Goal: Information Seeking & Learning: Learn about a topic

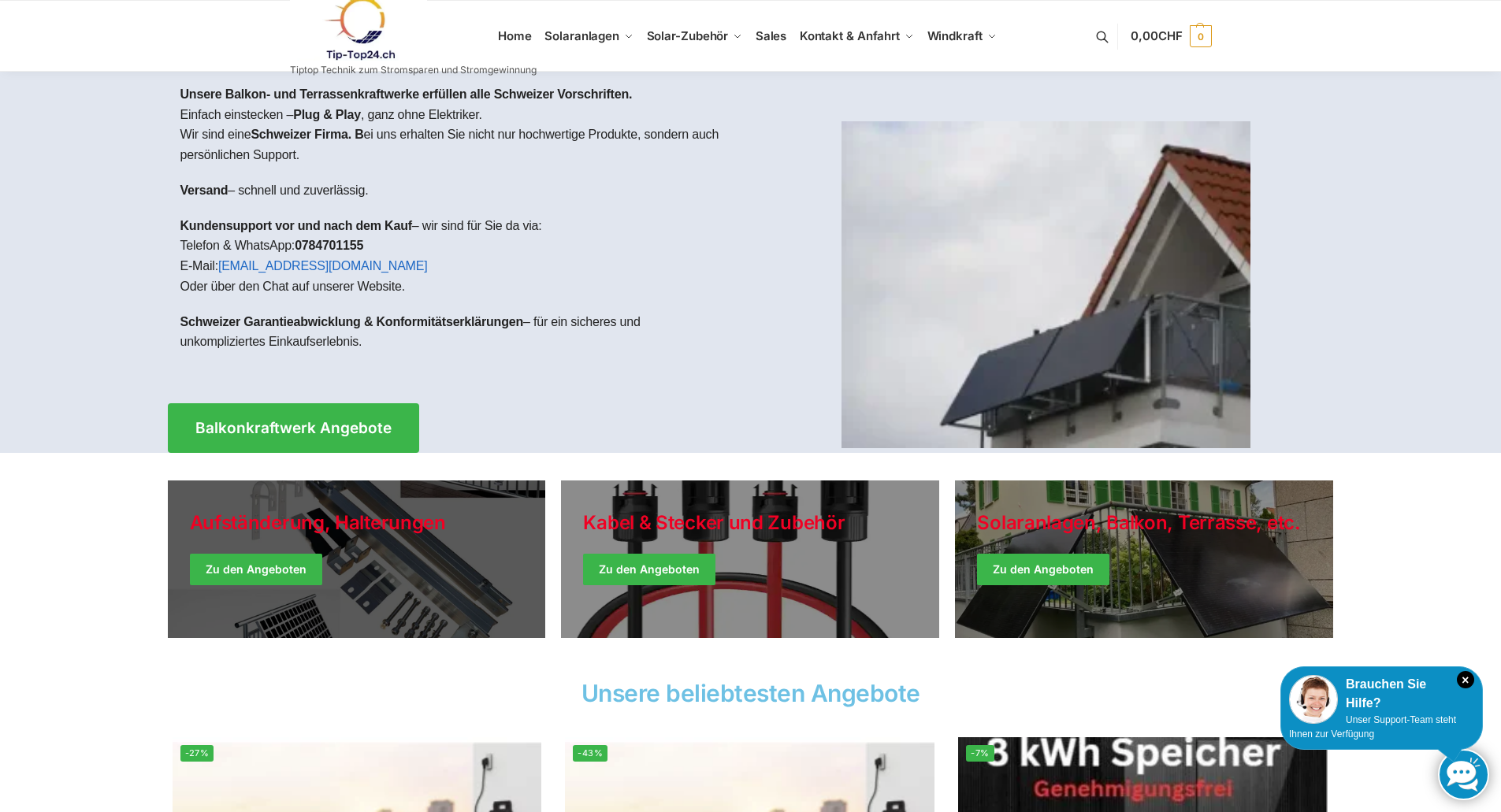
click at [338, 517] on link "Holiday Style" at bounding box center [356, 559] width 378 height 158
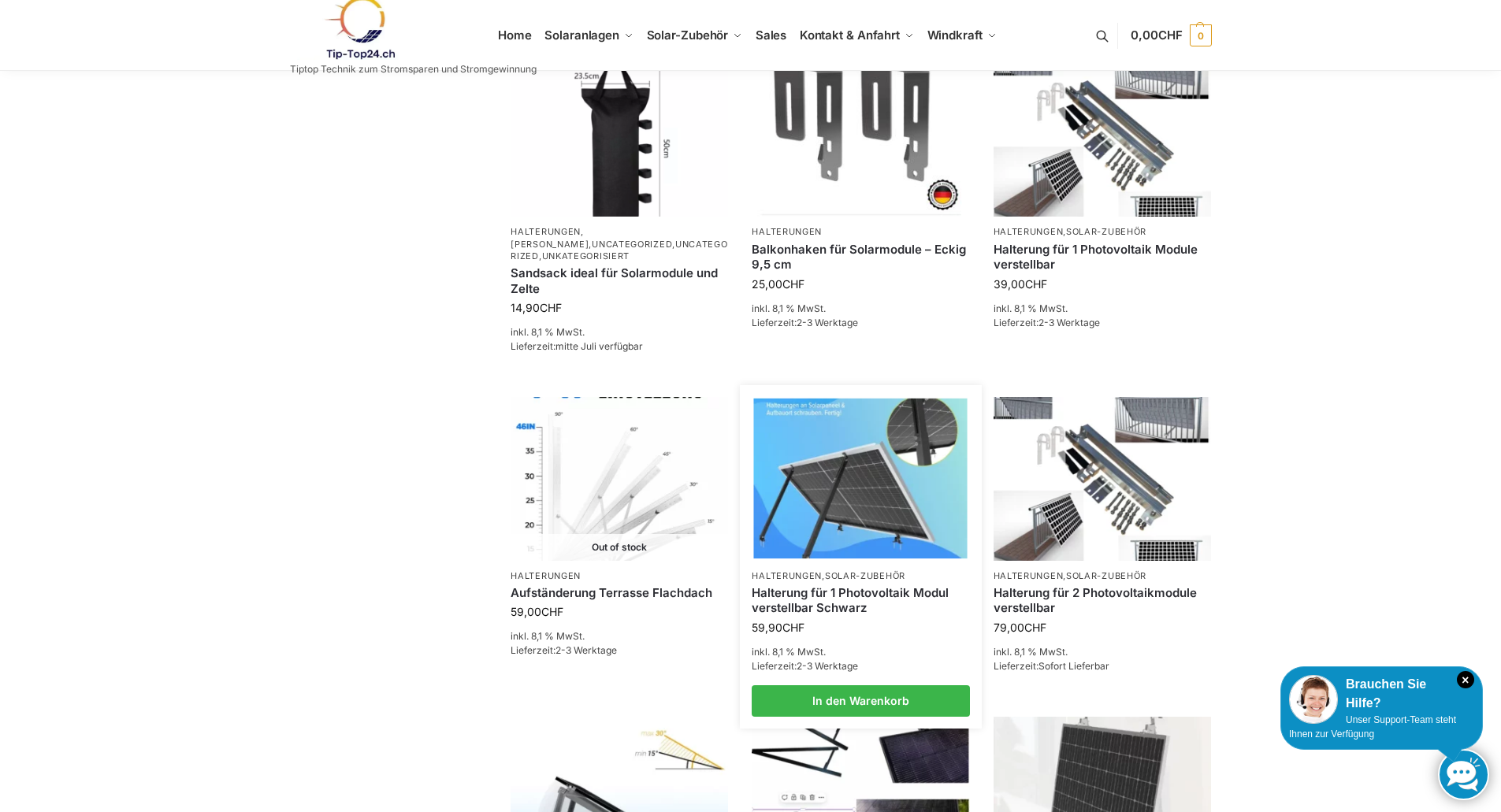
scroll to position [1024, 0]
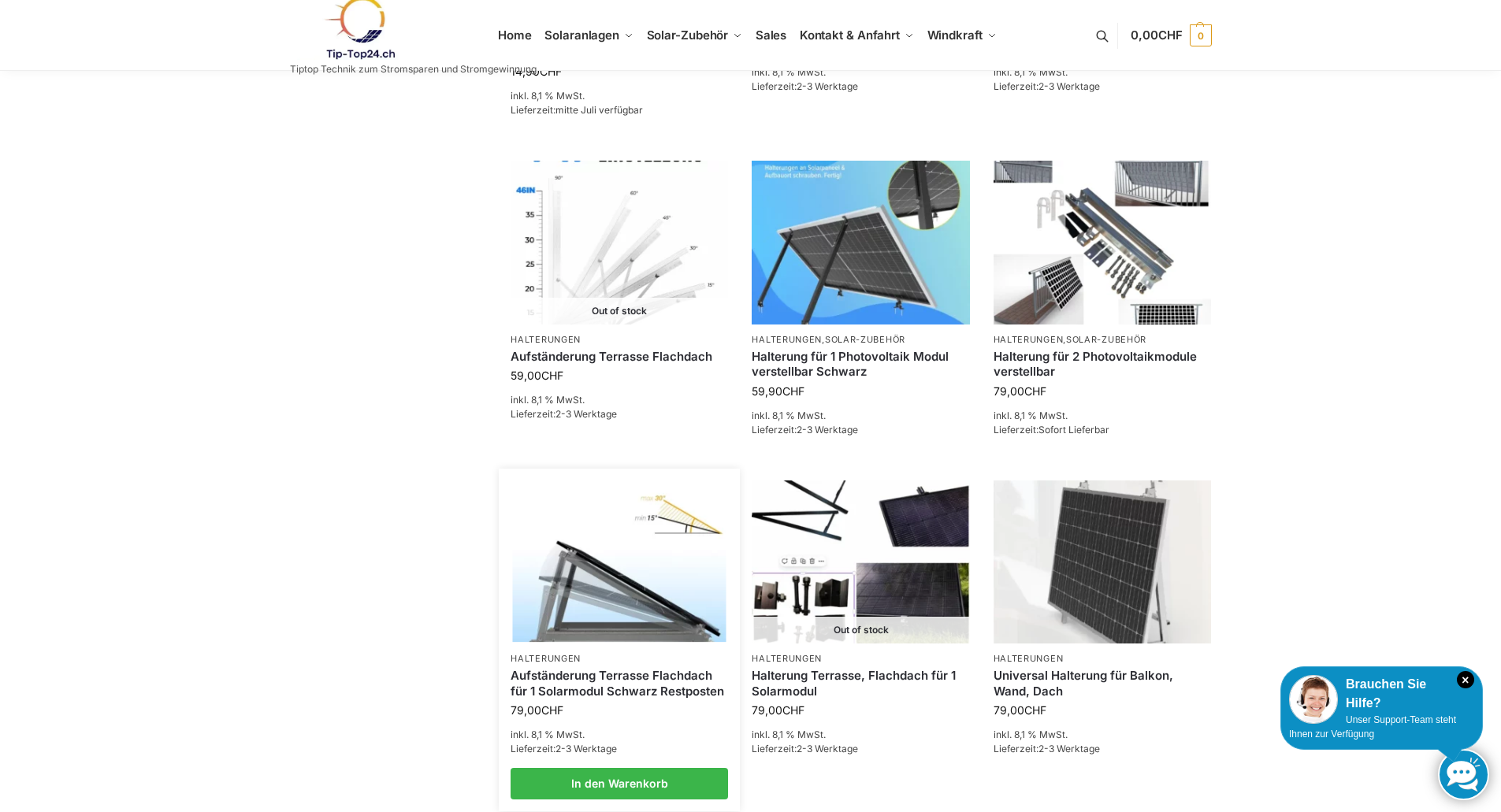
click at [578, 587] on img at bounding box center [619, 562] width 213 height 160
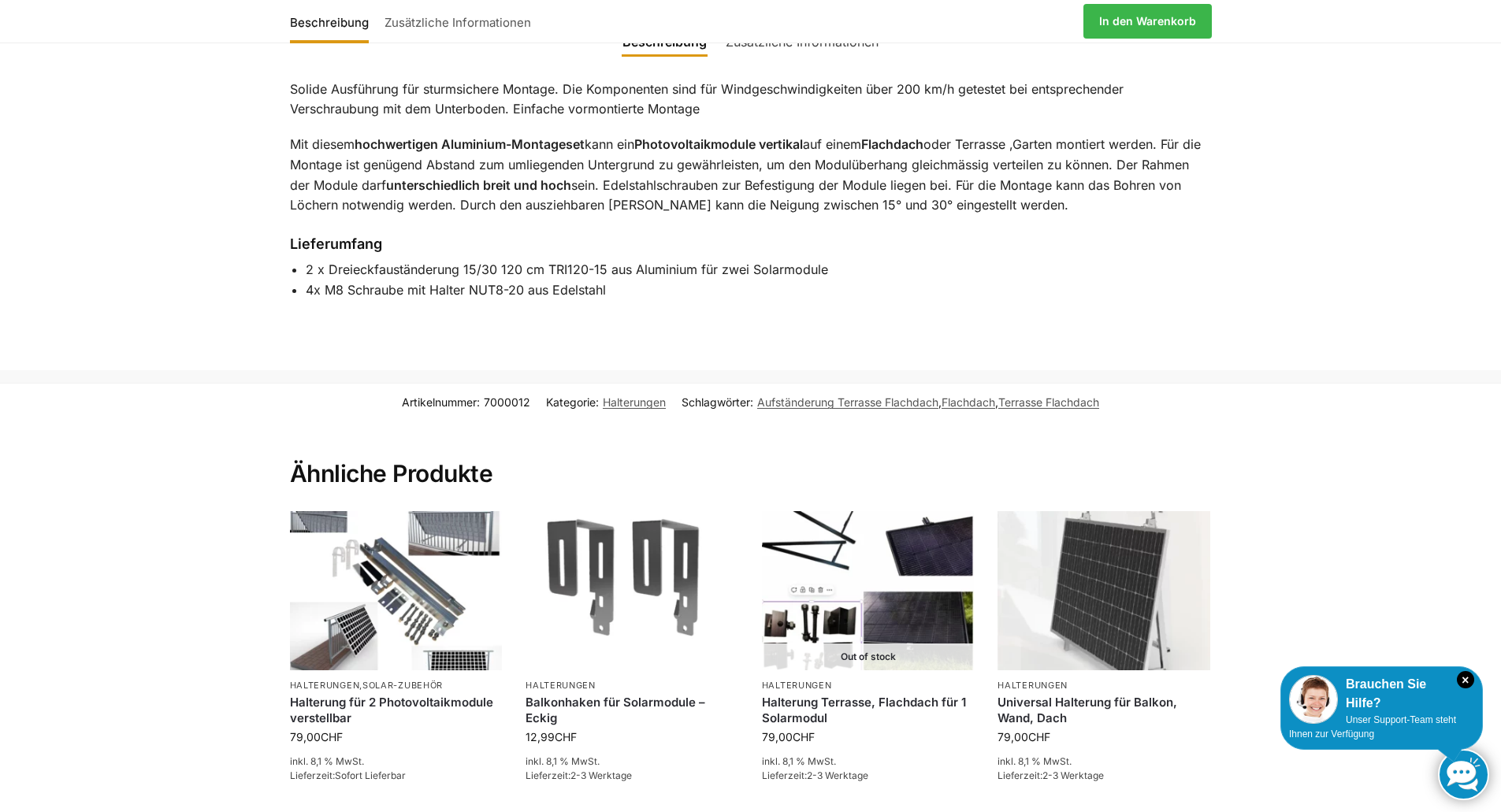
scroll to position [945, 0]
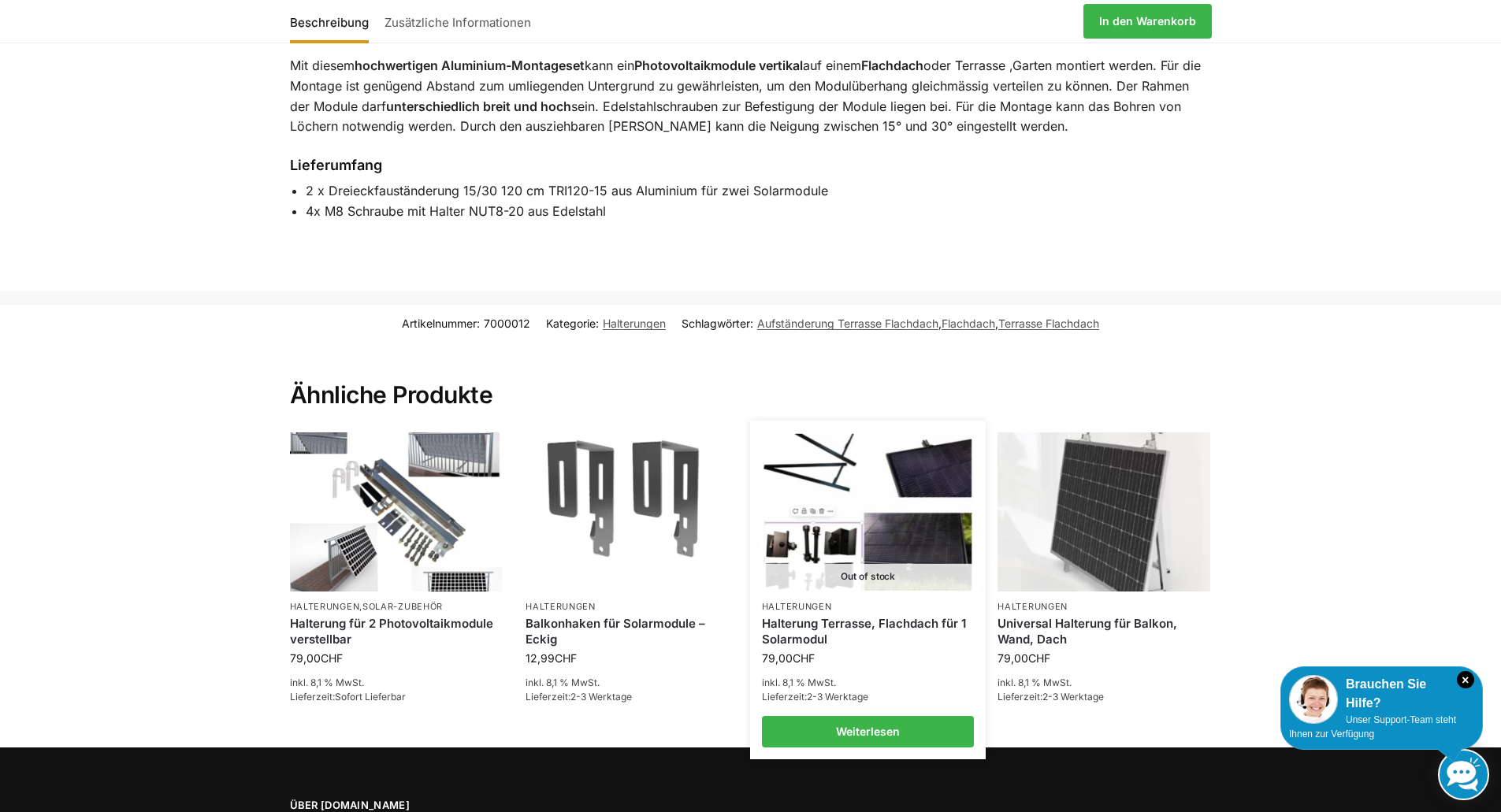
click at [919, 540] on img at bounding box center [868, 511] width 208 height 157
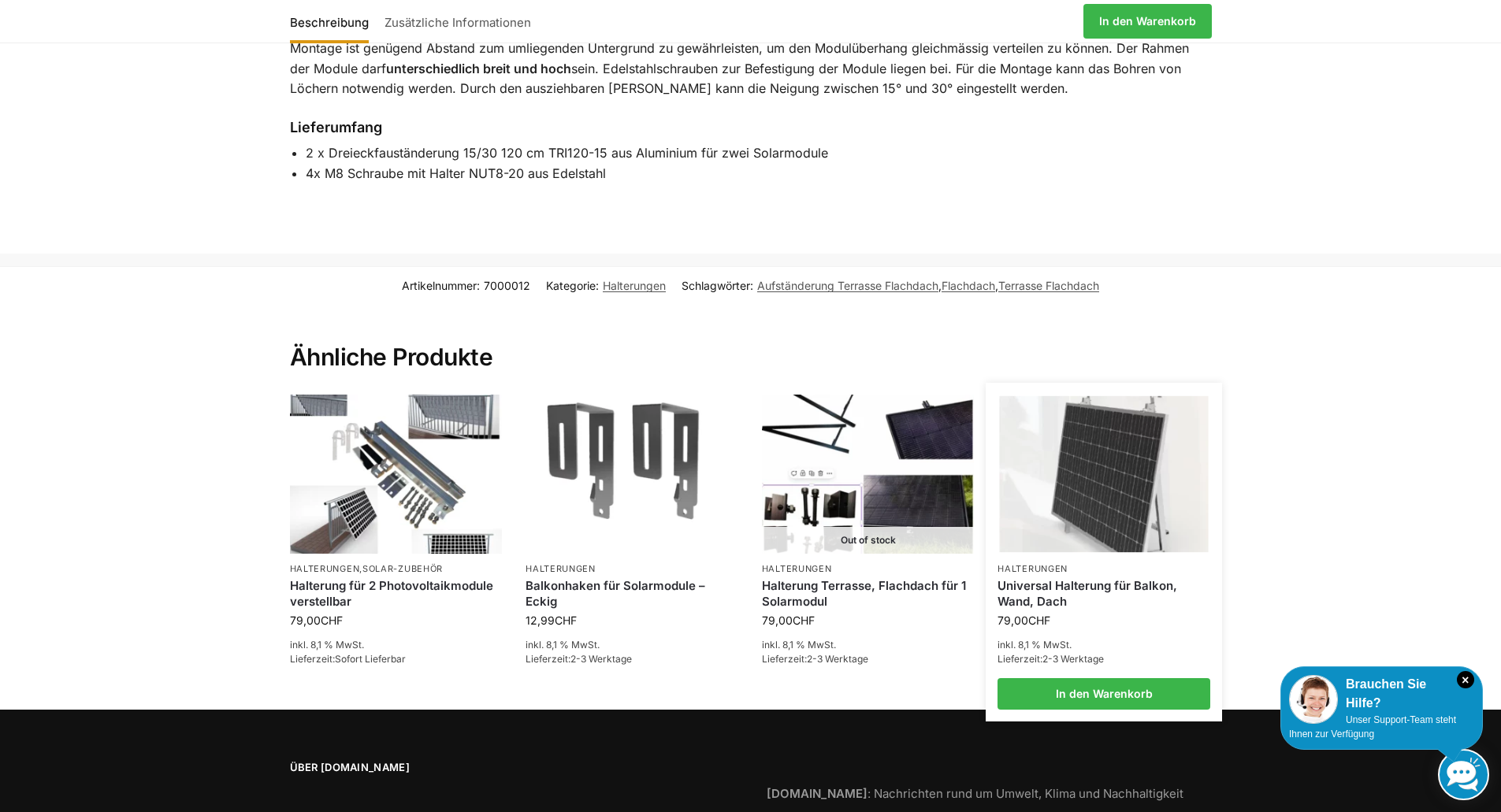
click at [1121, 505] on img at bounding box center [1104, 474] width 208 height 157
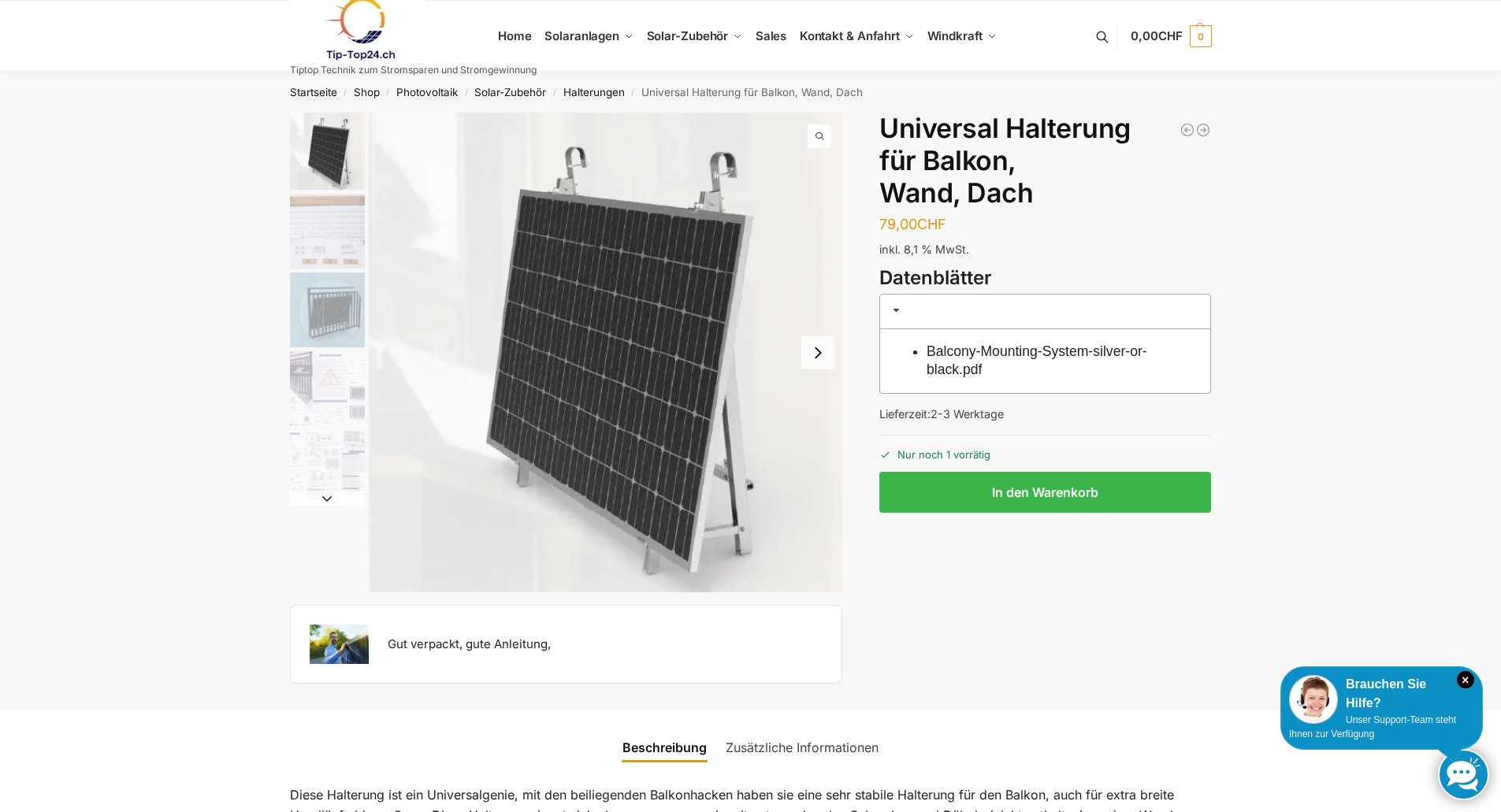
click at [822, 353] on button "Next slide" at bounding box center [817, 352] width 33 height 33
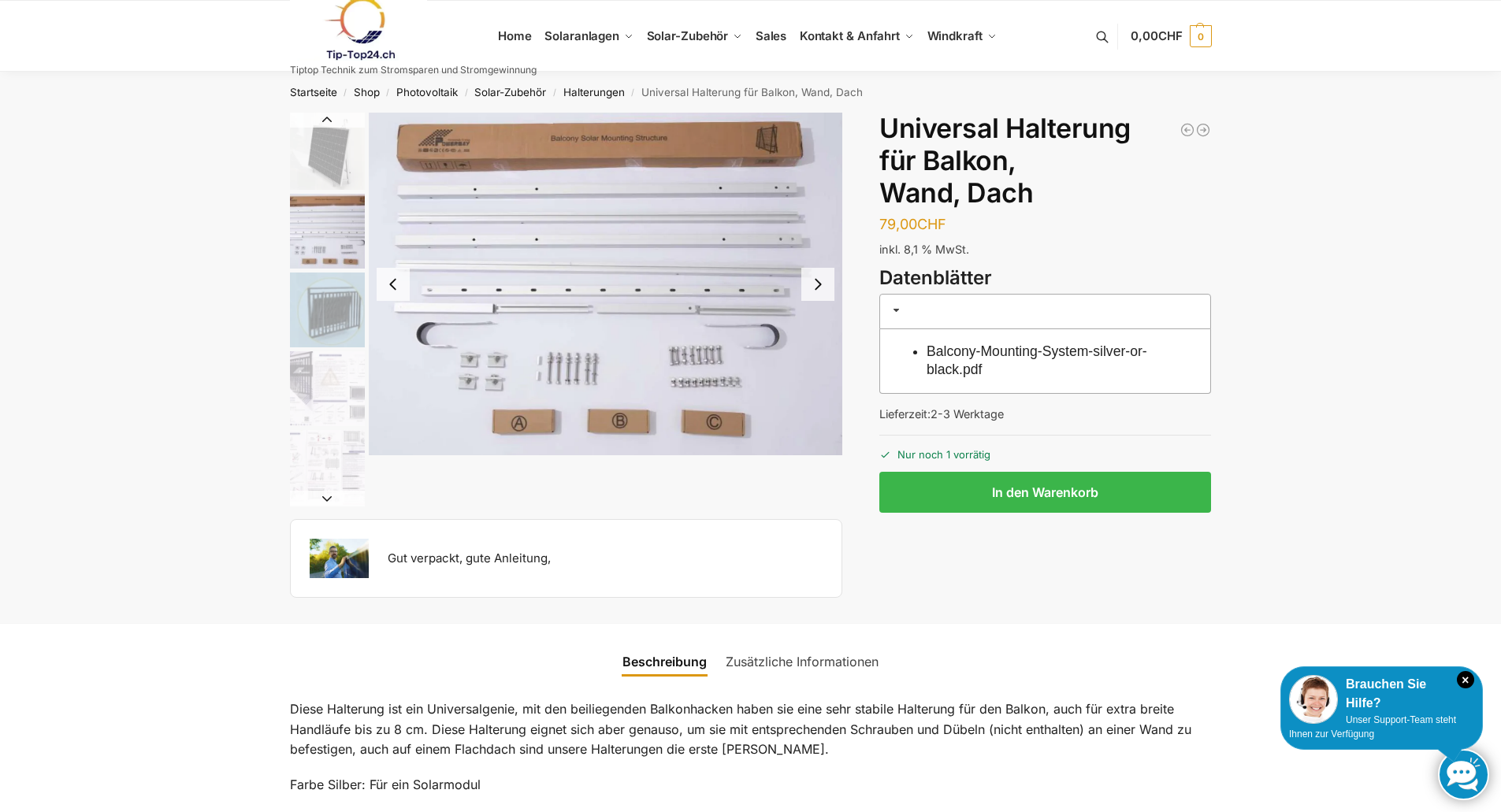
click at [822, 353] on img "2 / 5" at bounding box center [606, 283] width 475 height 342
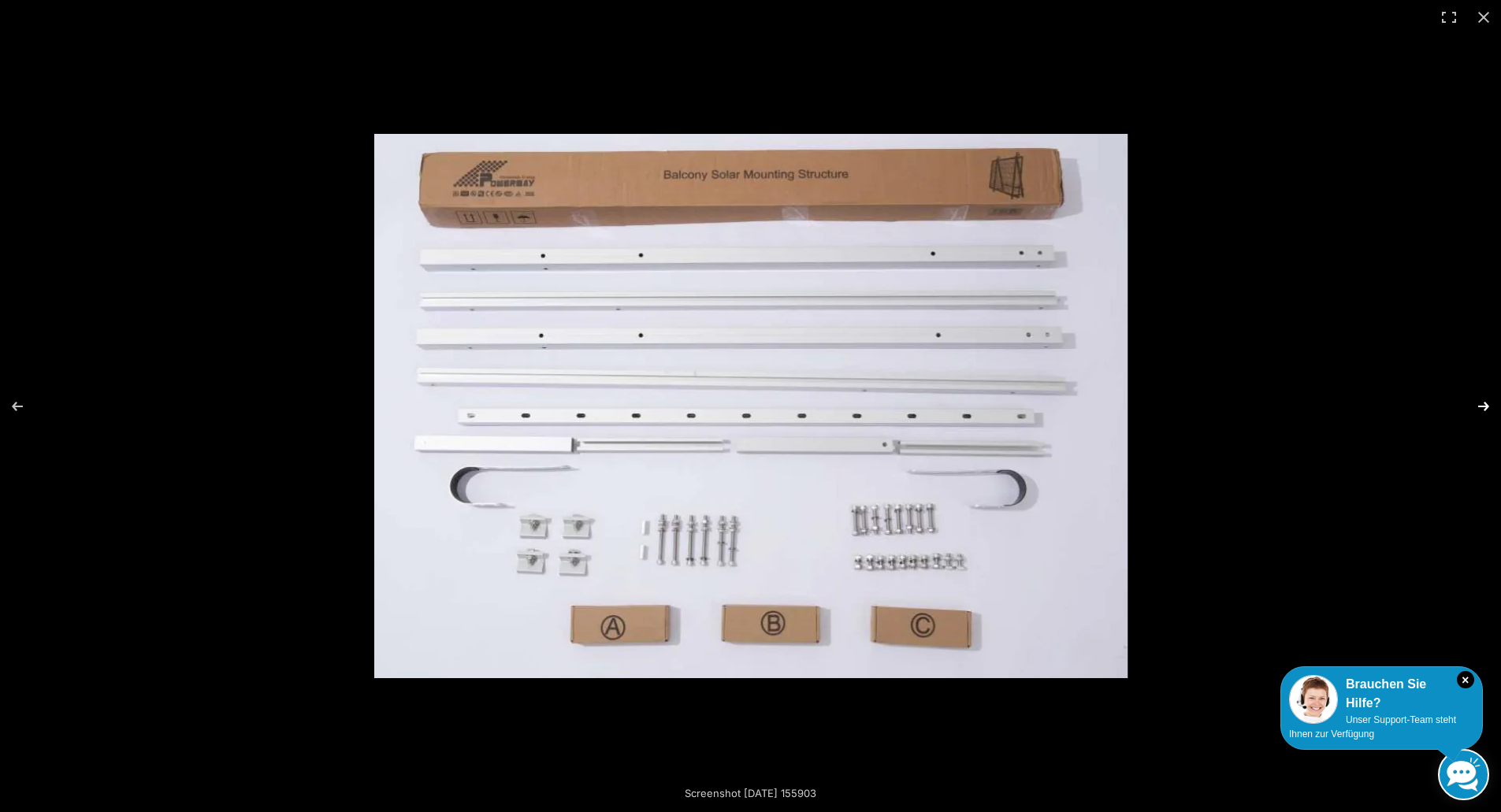
click at [1489, 406] on button "Next (arrow right)" at bounding box center [1473, 406] width 56 height 78
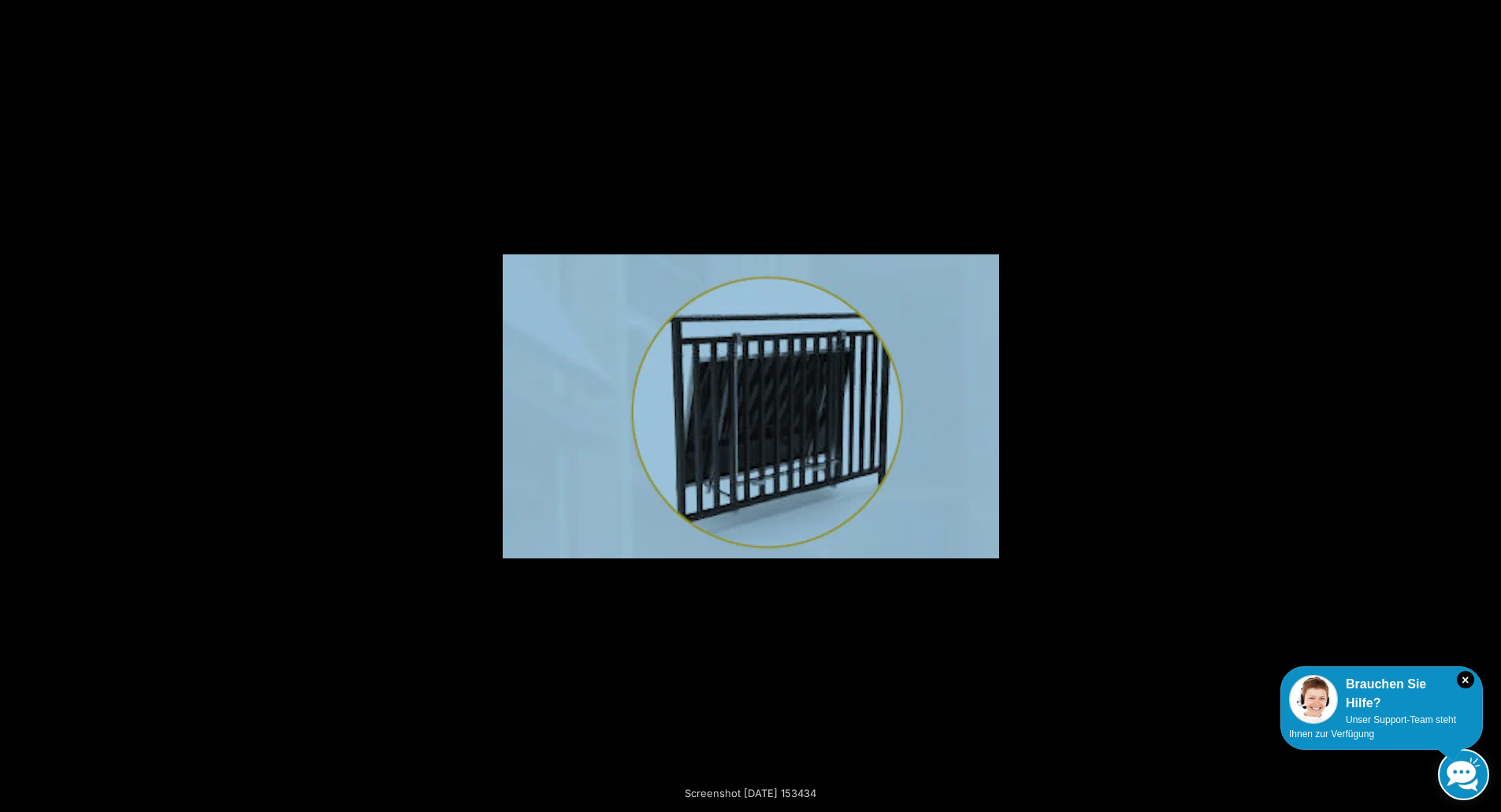
click at [1489, 406] on button "Next (arrow right)" at bounding box center [1473, 406] width 56 height 78
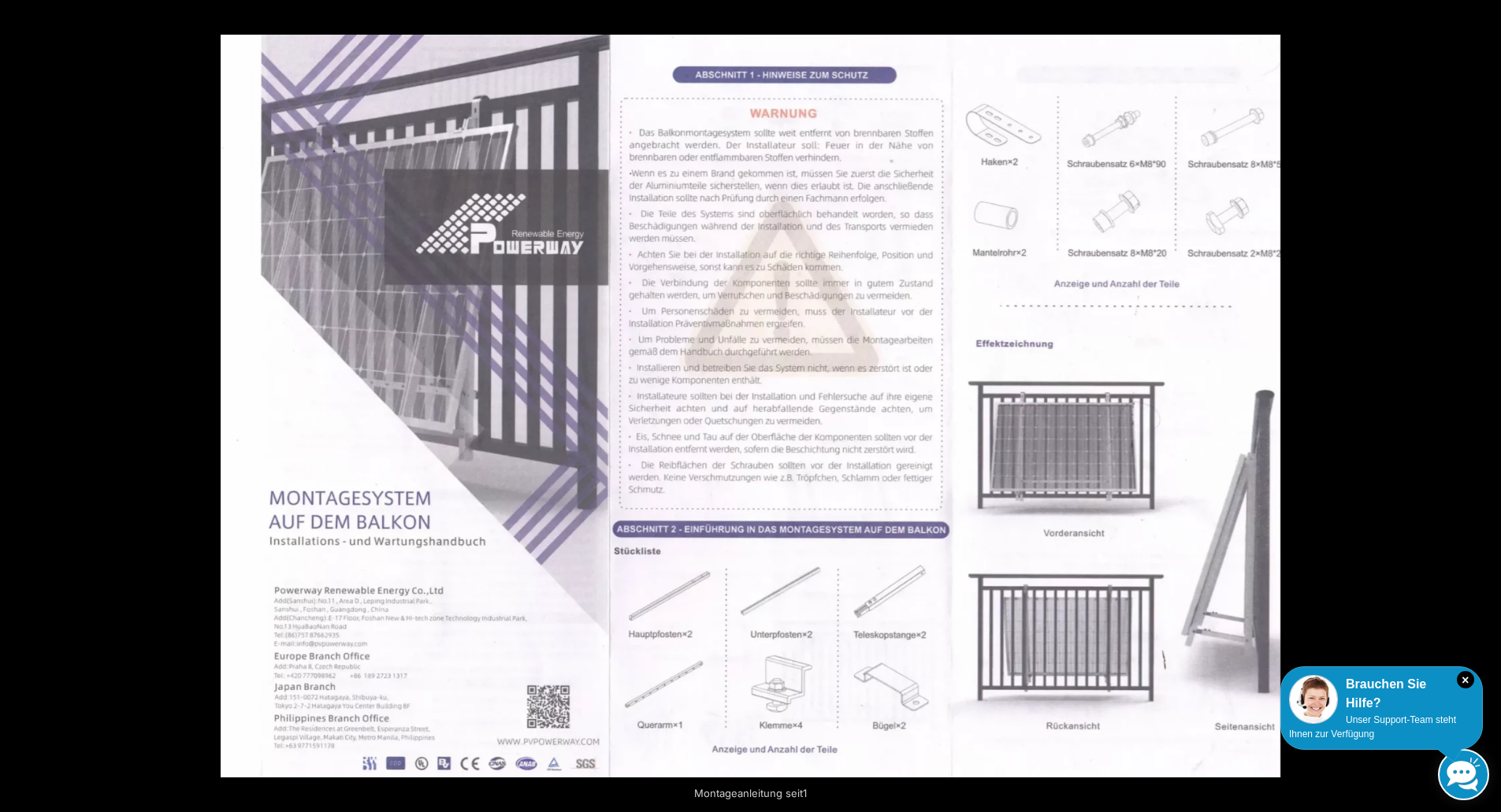
click at [1489, 406] on button "Next (arrow right)" at bounding box center [1473, 406] width 56 height 78
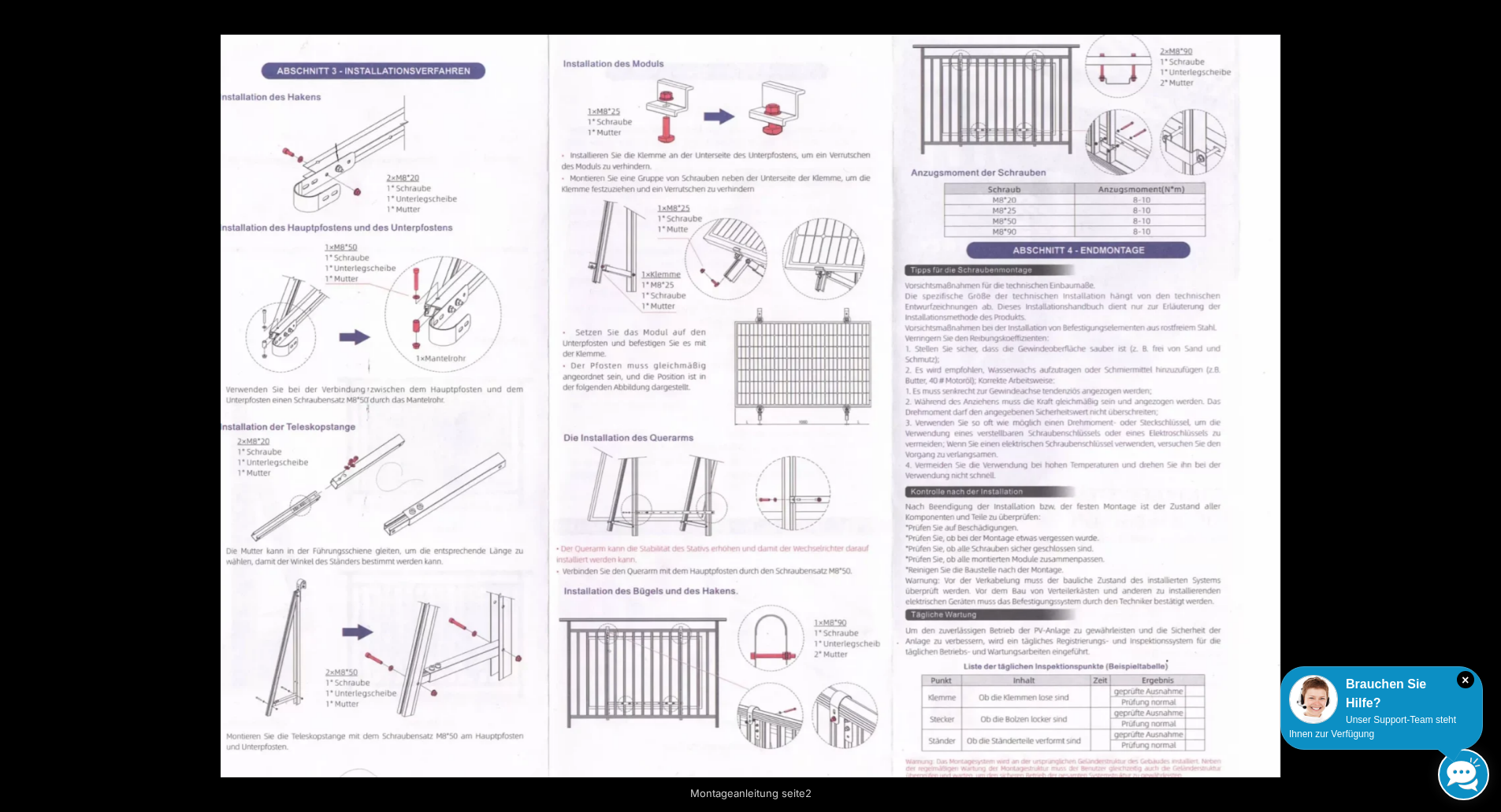
click at [1489, 406] on button "Next (arrow right)" at bounding box center [1473, 406] width 56 height 78
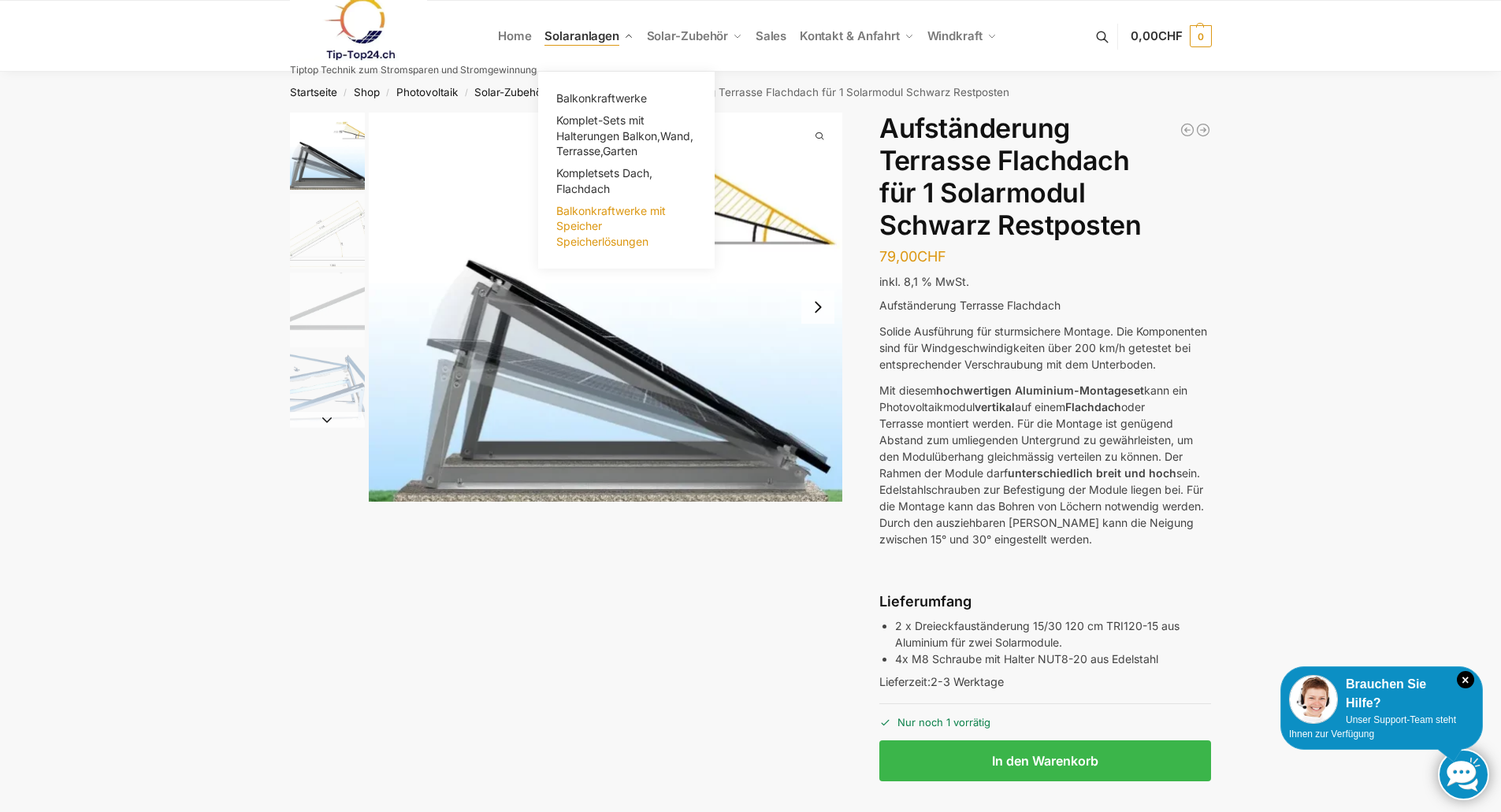
click at [629, 215] on span "Balkonkraftwerke mit Speicher Speicherlösungen" at bounding box center [611, 226] width 109 height 44
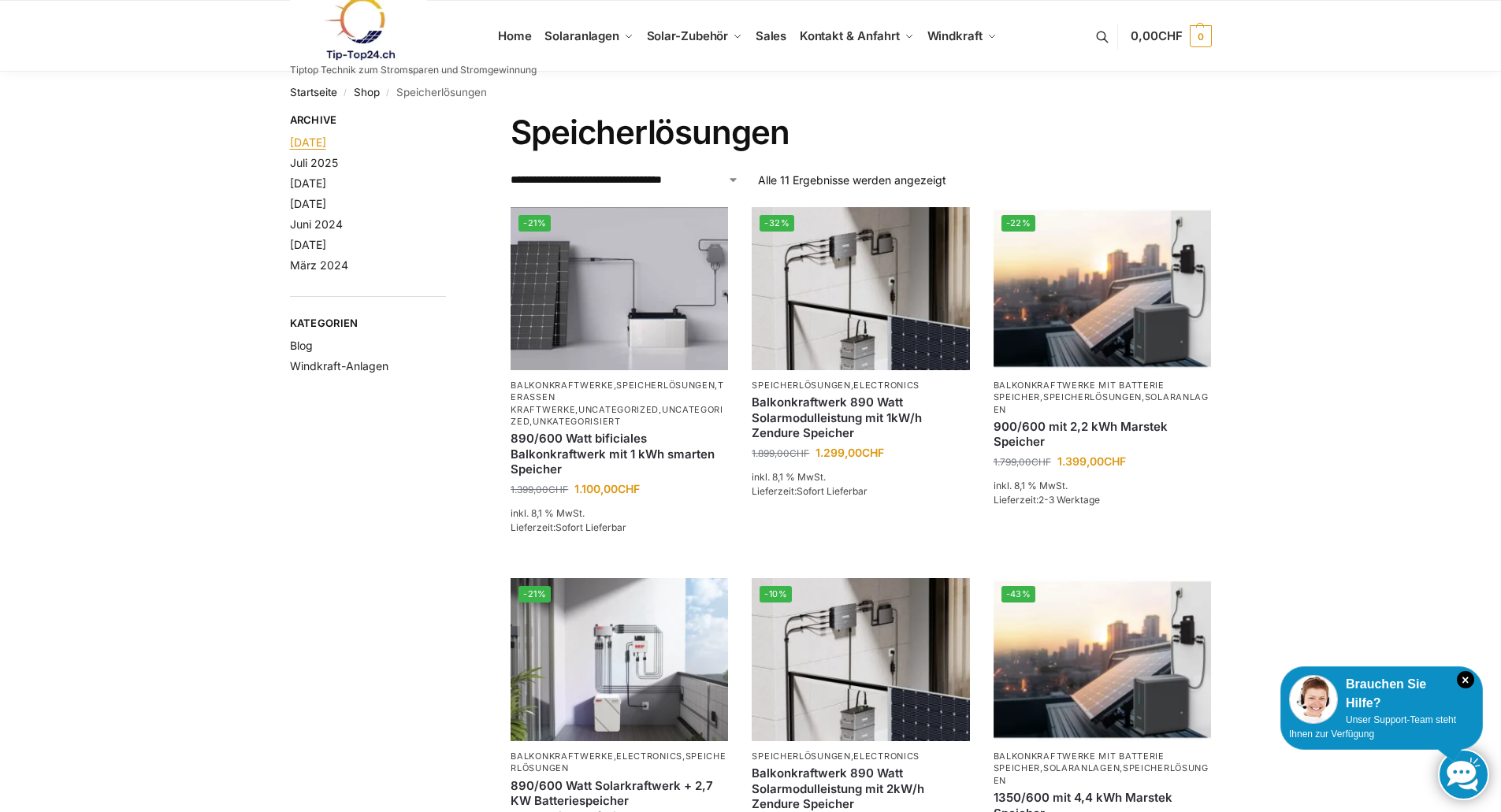
click at [301, 143] on link "August 2025" at bounding box center [308, 141] width 37 height 13
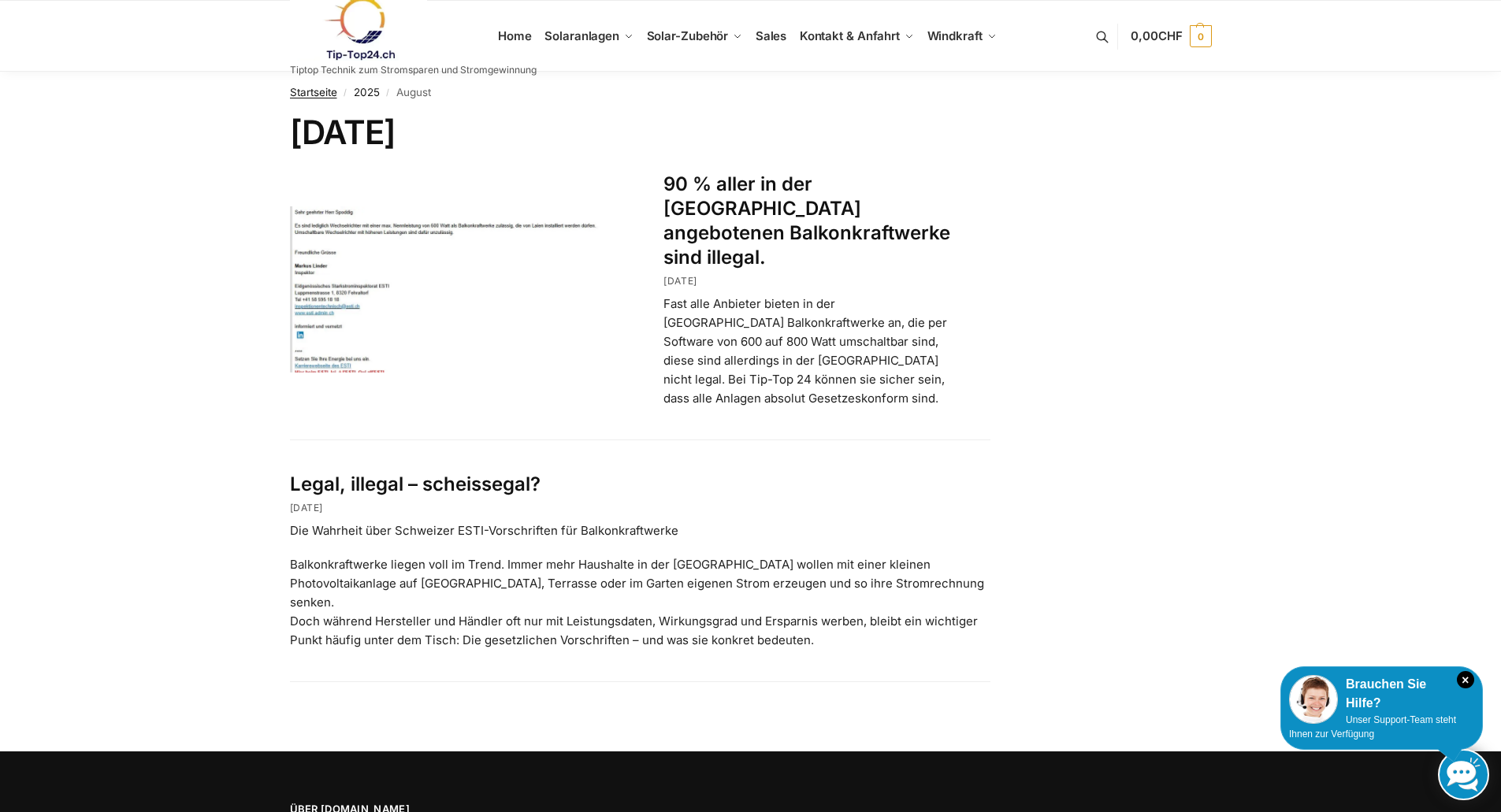
click at [301, 93] on link "Startseite" at bounding box center [314, 91] width 48 height 13
